Goal: Task Accomplishment & Management: Use online tool/utility

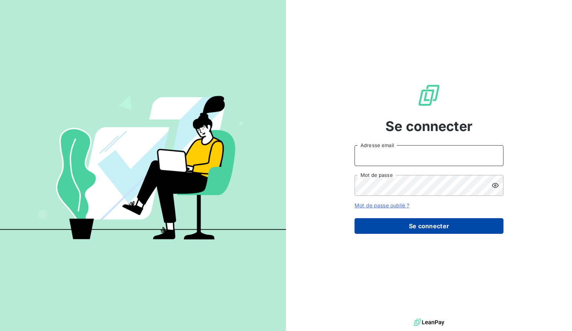
type input "[EMAIL_ADDRESS][DOMAIN_NAME]"
click at [397, 227] on button "Se connecter" at bounding box center [428, 226] width 149 height 16
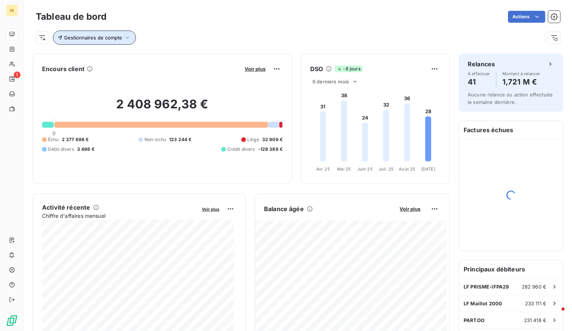
click at [120, 37] on span "Gestionnaires de compte" at bounding box center [93, 38] width 58 height 6
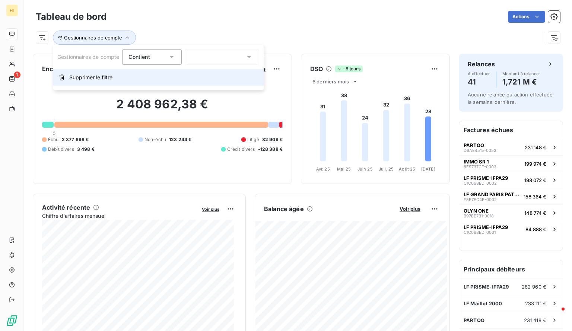
click at [99, 76] on span "Supprimer le filtre" at bounding box center [90, 77] width 43 height 7
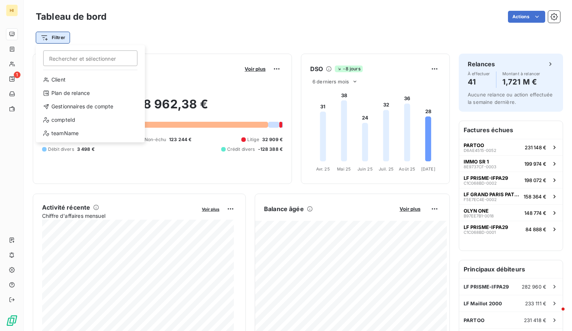
click at [59, 41] on html "HI 1 Tableau de bord Actions Filtrer Rechercher et sélectionner Client Plan de …" at bounding box center [286, 165] width 572 height 331
click at [87, 108] on div "Gestionnaires de compte" at bounding box center [90, 107] width 103 height 12
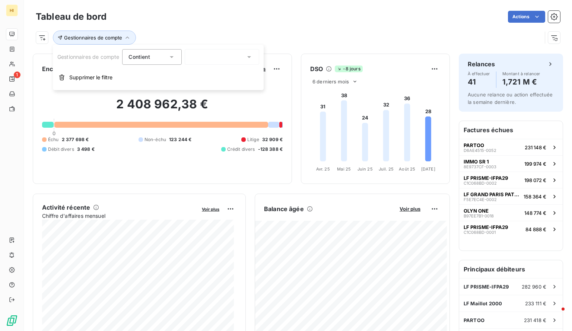
click at [195, 61] on div at bounding box center [222, 57] width 74 height 16
type input "tip"
click at [195, 90] on div at bounding box center [194, 89] width 7 height 7
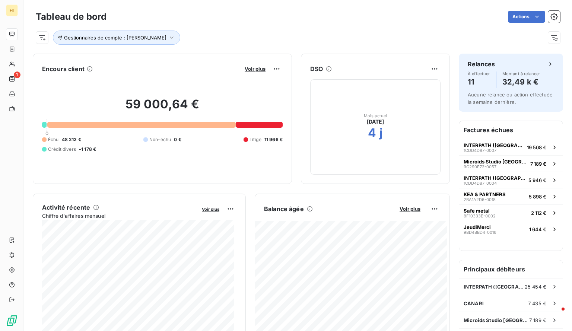
click at [240, 31] on div "Gestionnaires de compte : [PERSON_NAME]" at bounding box center [289, 38] width 506 height 14
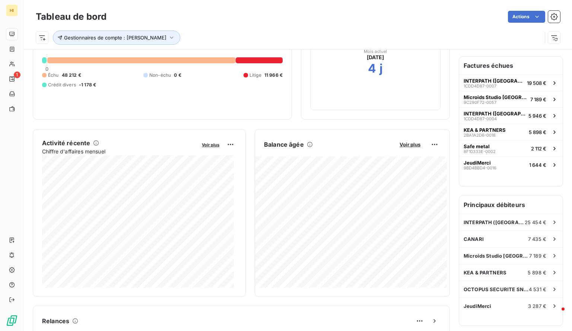
scroll to position [66, 0]
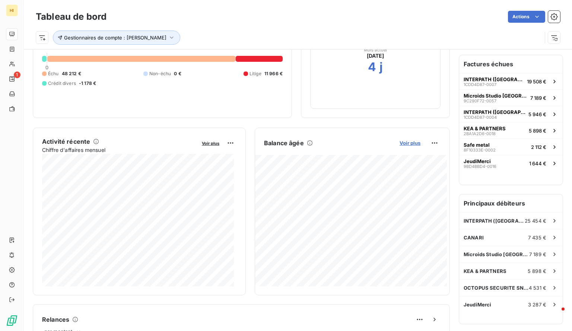
click at [409, 142] on span "Voir plus" at bounding box center [409, 143] width 21 height 6
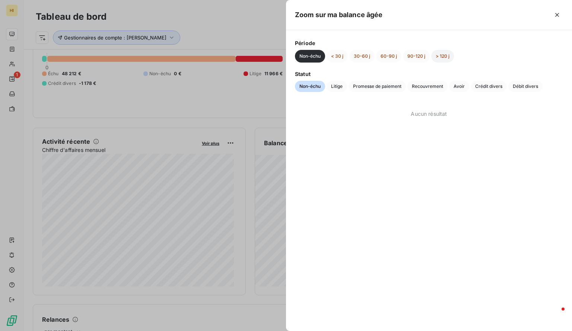
click at [446, 58] on button "> 120 j" at bounding box center [442, 56] width 23 height 13
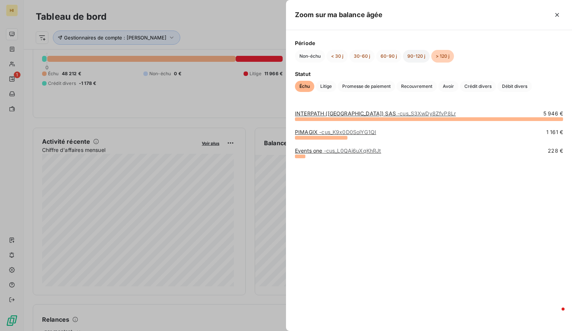
click at [414, 55] on button "90-120 j" at bounding box center [416, 56] width 27 height 13
click at [387, 54] on button "60-90 j" at bounding box center [388, 56] width 25 height 13
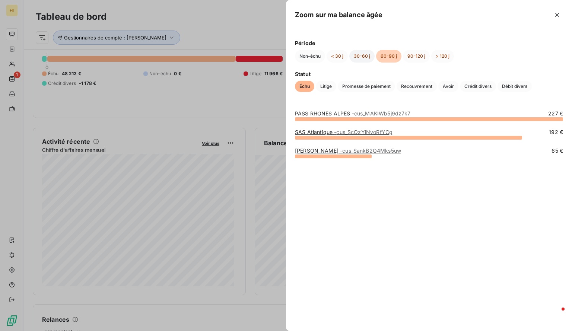
click at [364, 54] on button "30-60 j" at bounding box center [361, 56] width 25 height 13
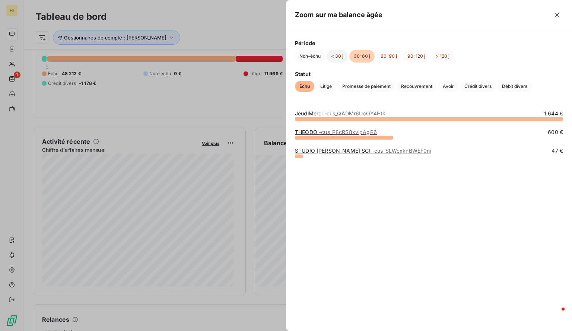
click at [332, 56] on button "< 30 j" at bounding box center [336, 56] width 21 height 13
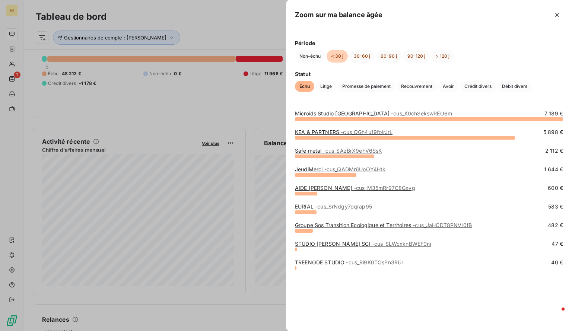
click at [198, 106] on div at bounding box center [286, 165] width 572 height 331
